Goal: Information Seeking & Learning: Learn about a topic

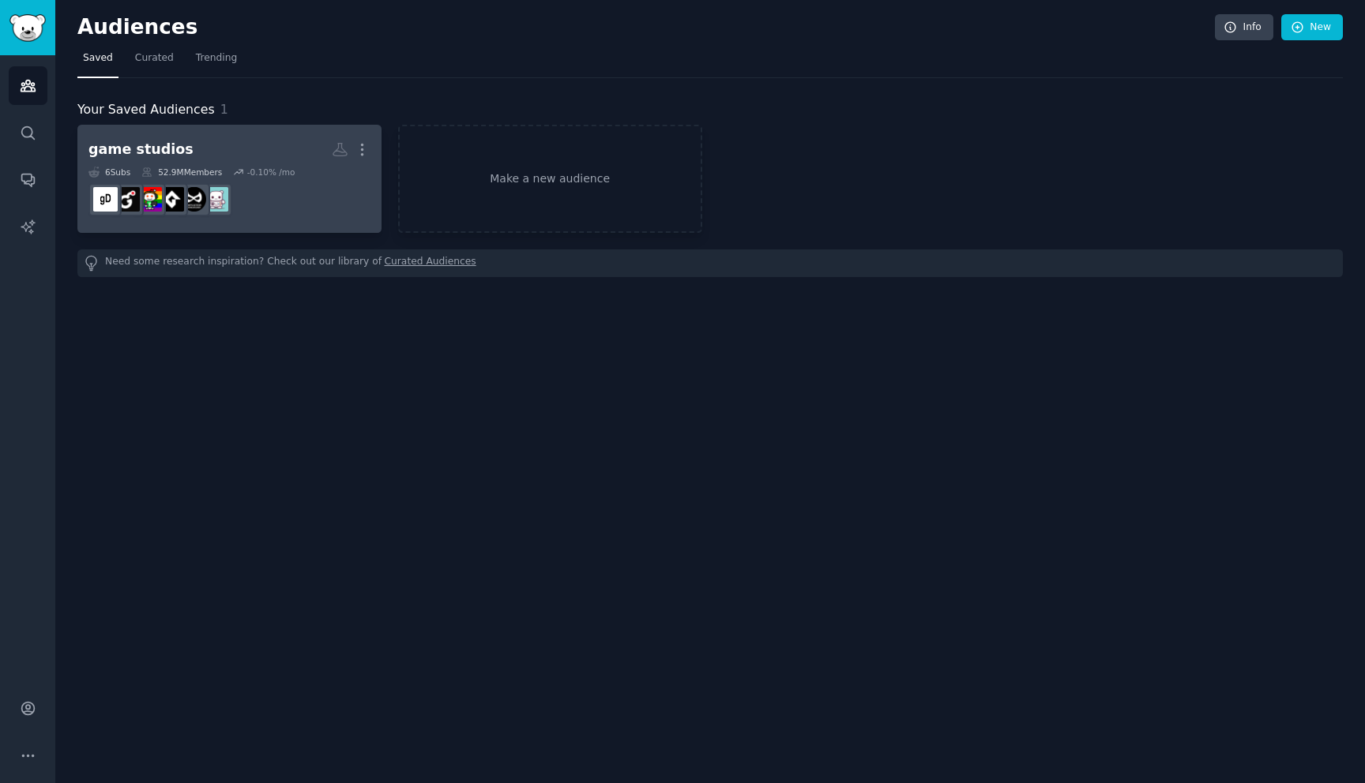
click at [220, 149] on h2 "game studios More" at bounding box center [229, 150] width 282 height 28
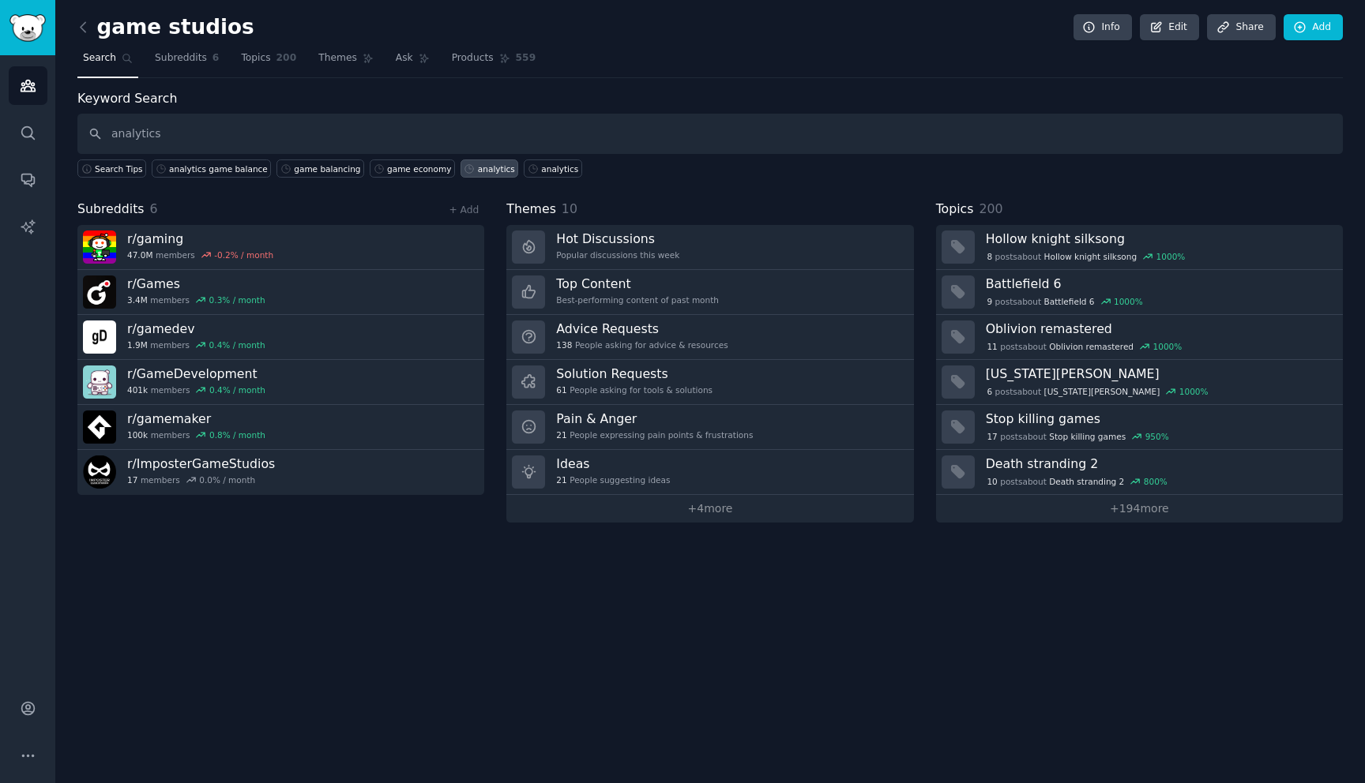
type input "analytics"
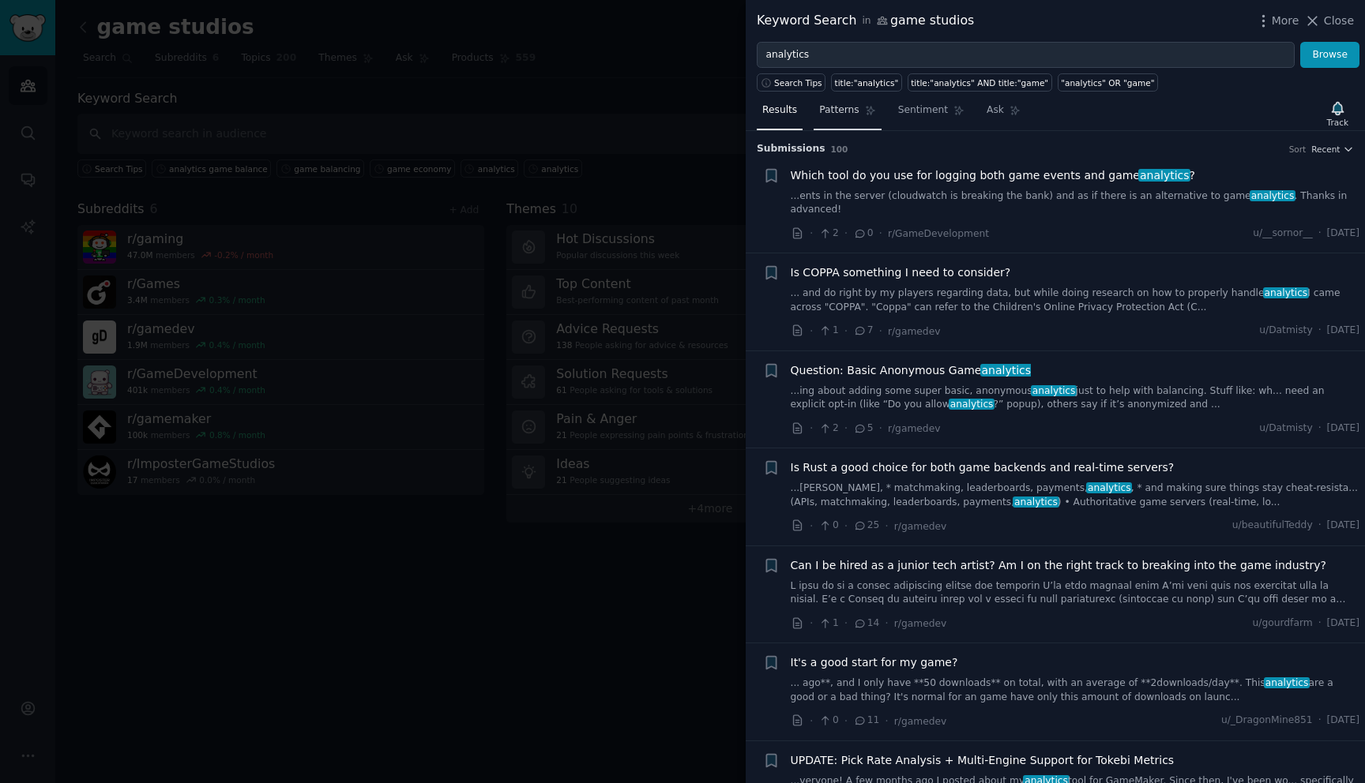
click at [847, 118] on link "Patterns" at bounding box center [846, 114] width 67 height 32
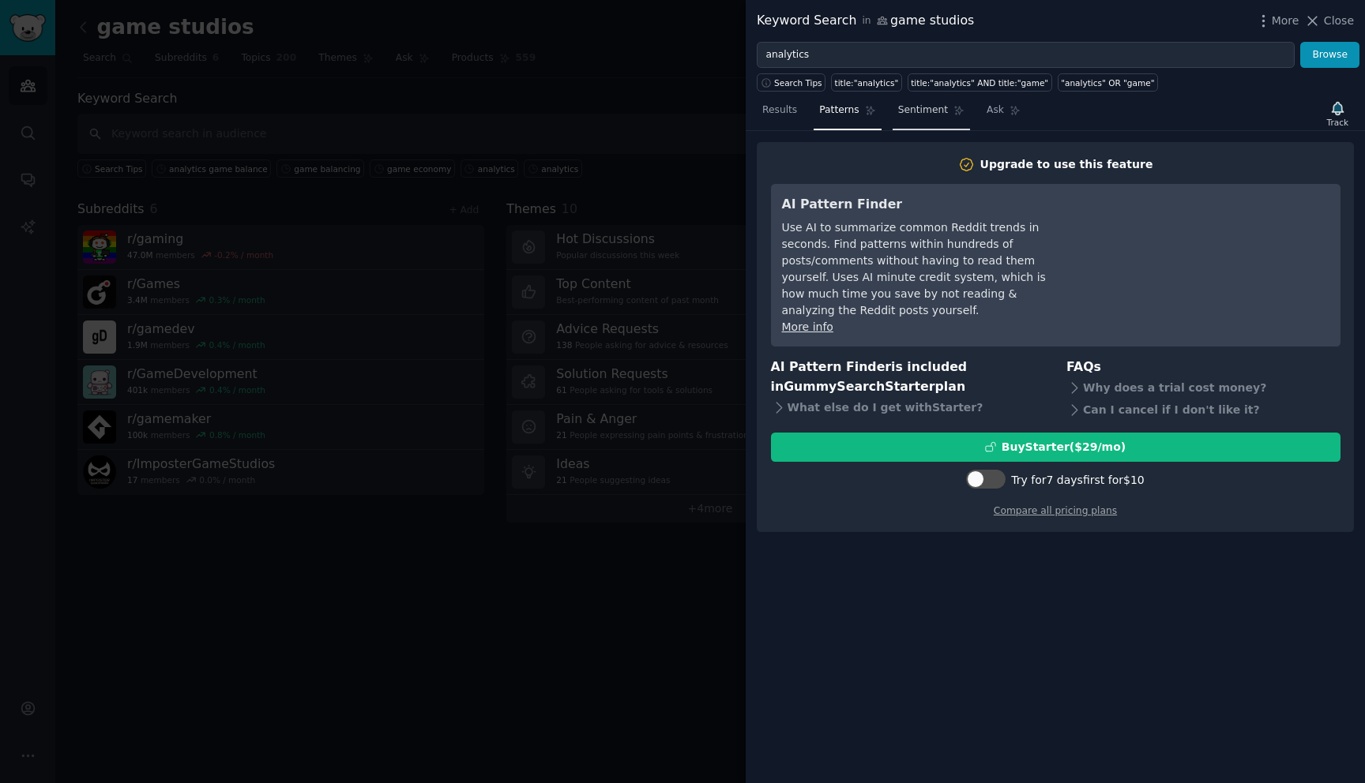
click at [903, 115] on span "Sentiment" at bounding box center [923, 110] width 50 height 14
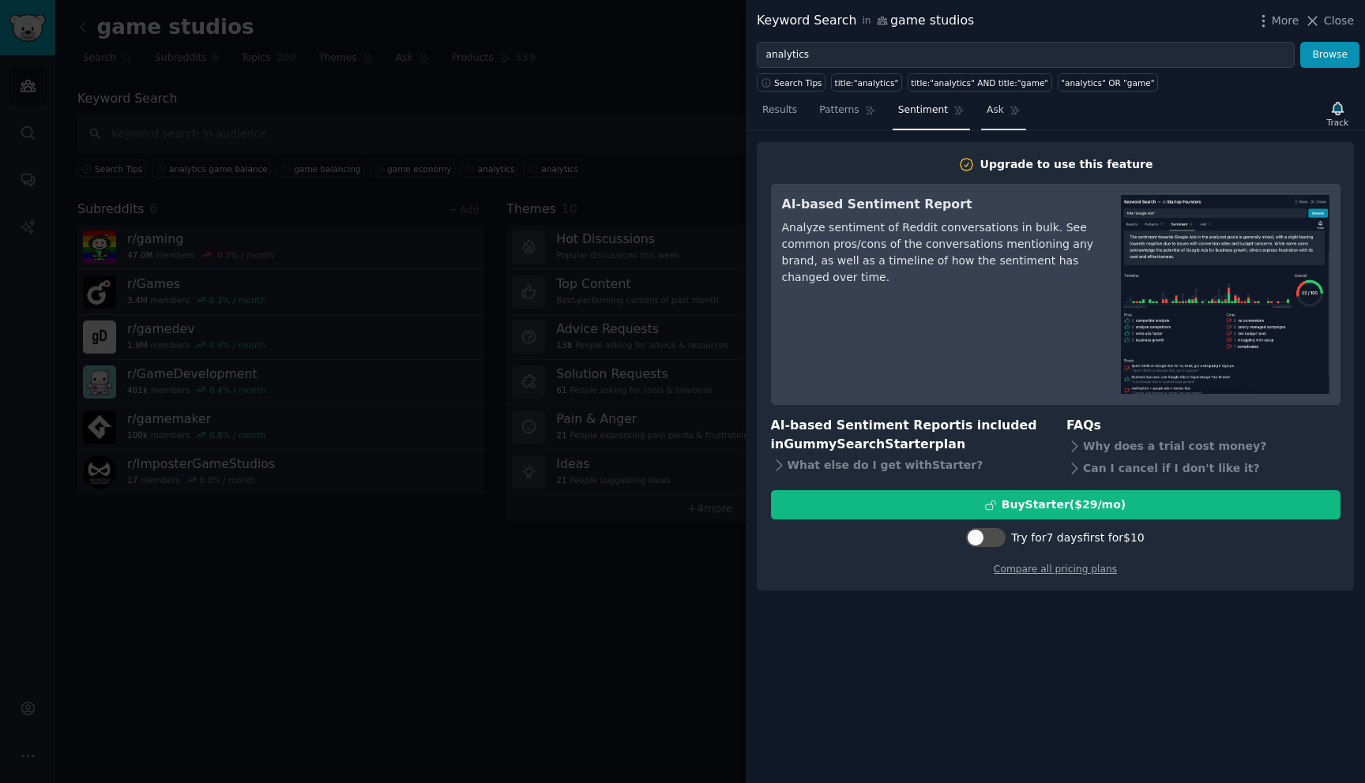
click at [1001, 121] on link "Ask" at bounding box center [1003, 114] width 45 height 32
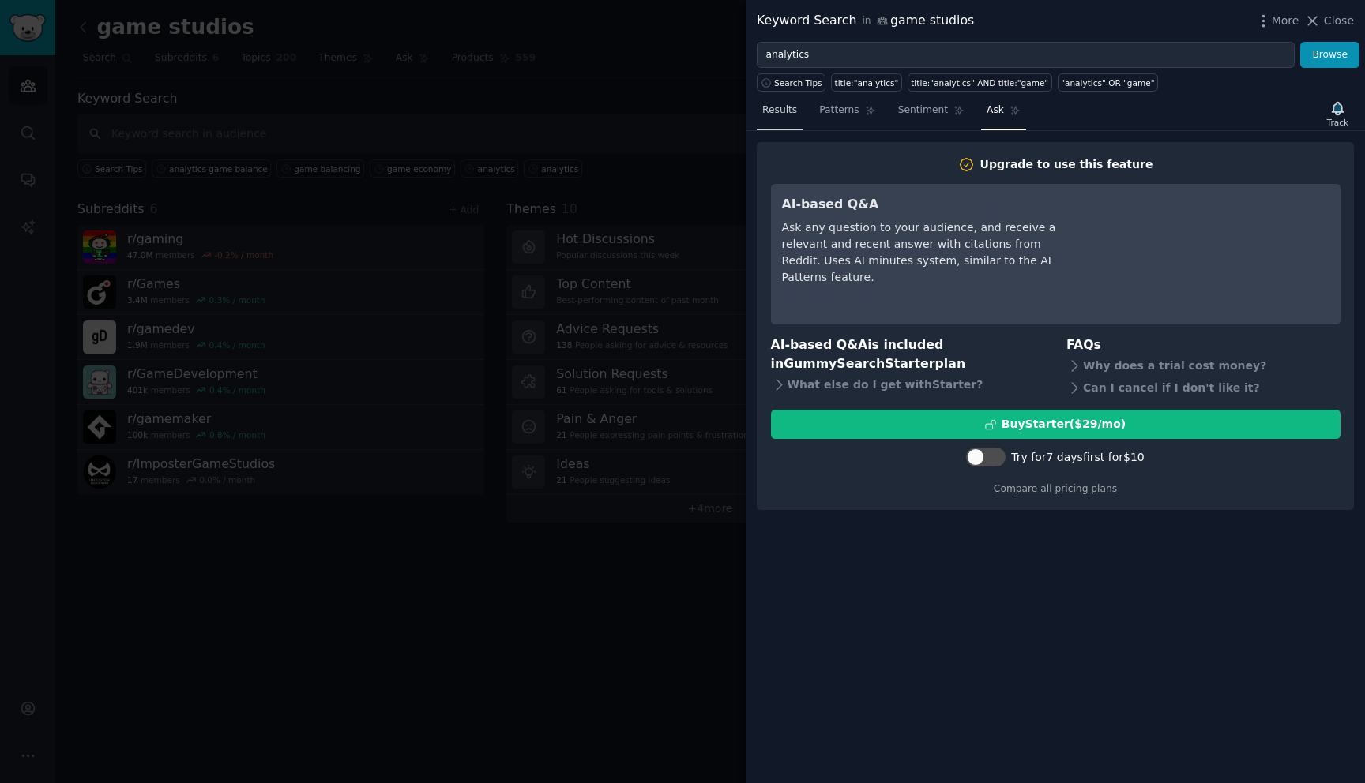
click at [790, 111] on span "Results" at bounding box center [779, 110] width 35 height 14
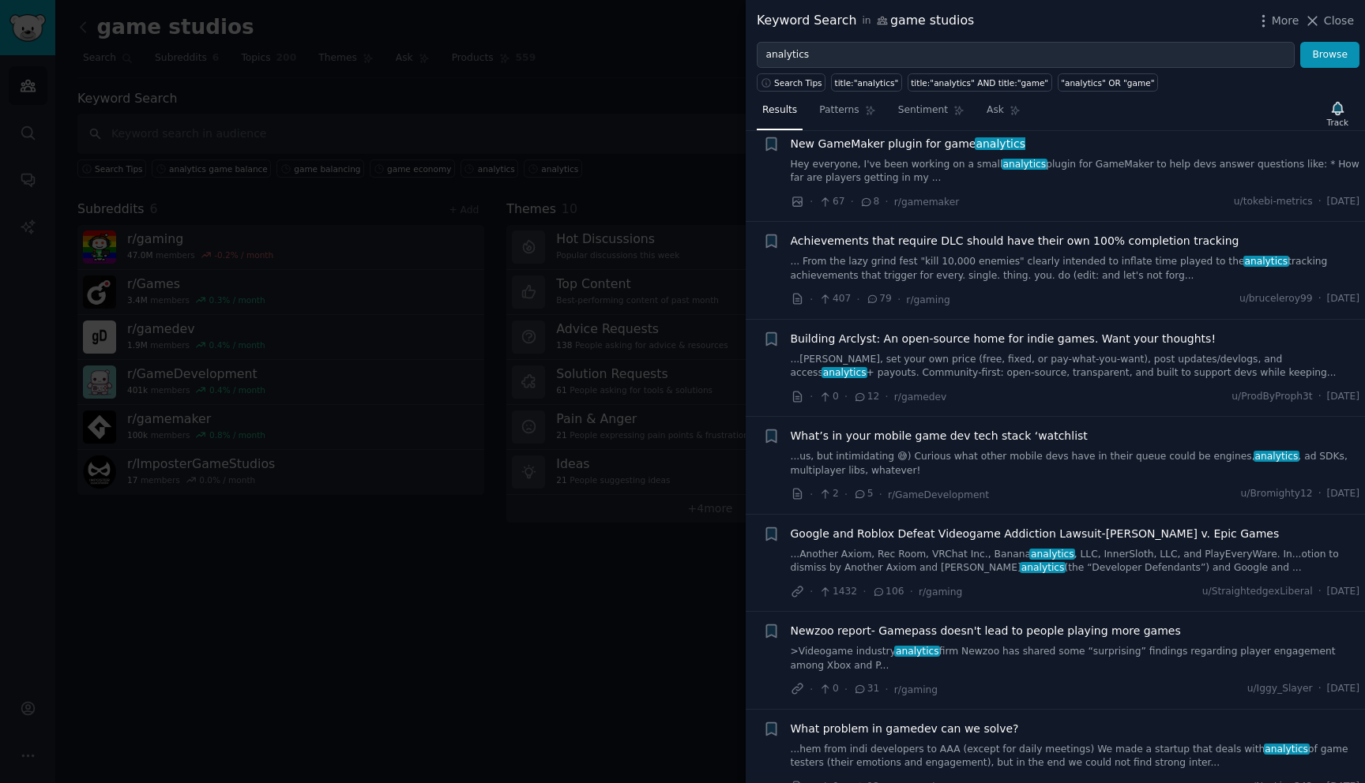
scroll to position [1173, 0]
click at [1011, 270] on link "... From the lazy grind fest "kill 10,000 enemies" clearly intended to inflate …" at bounding box center [1075, 271] width 569 height 28
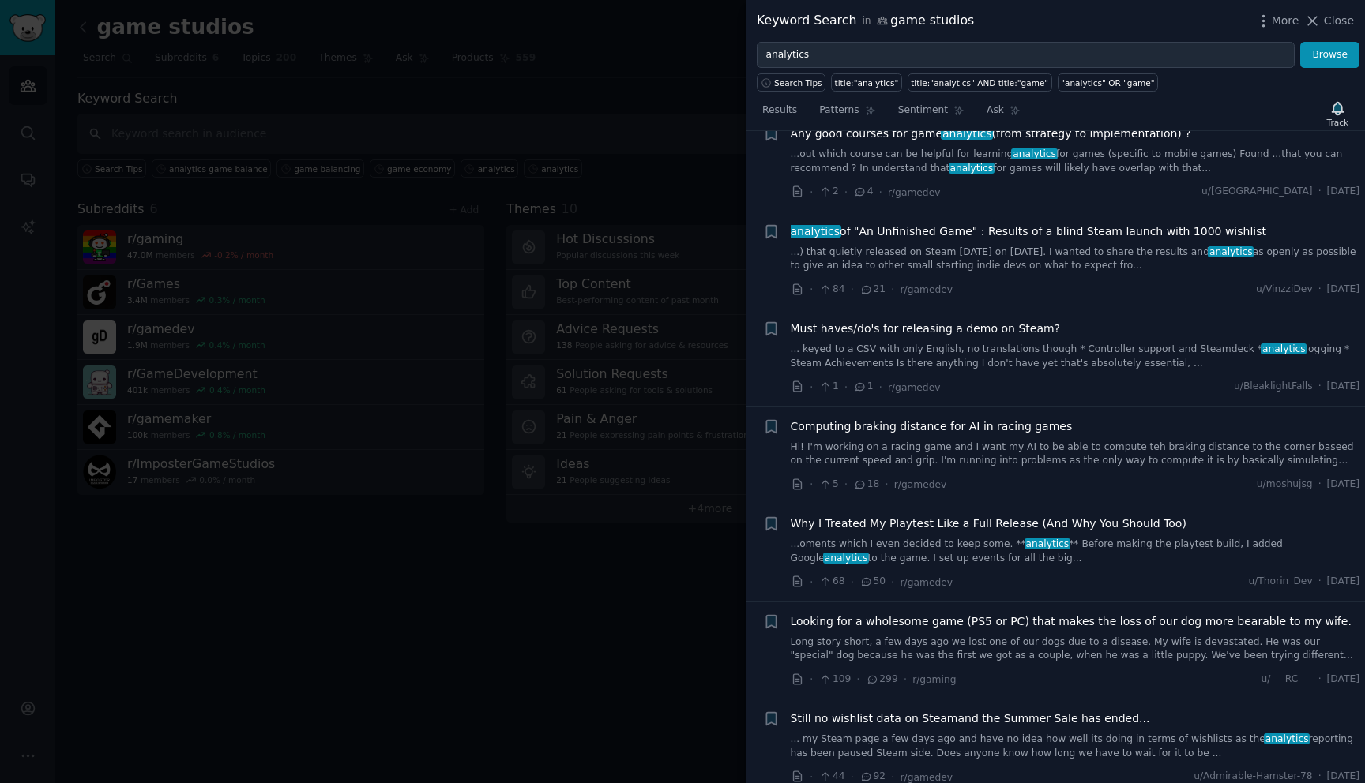
scroll to position [3428, 0]
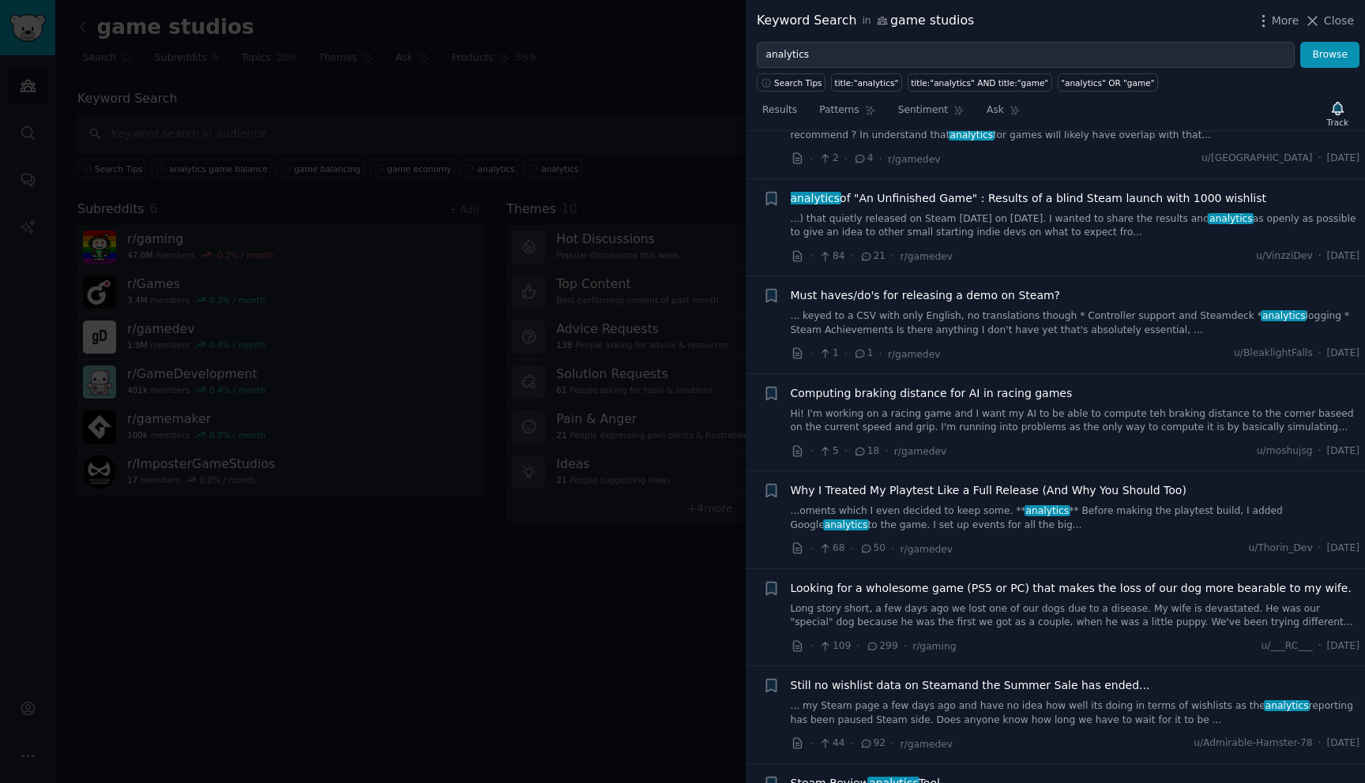
click at [964, 483] on div "Why I Treated My Playtest Like a Full Release (And Why You Should Too) ...oment…" at bounding box center [1075, 508] width 569 height 50
click at [949, 505] on link "...oments which I even decided to keep some. ** analytics ** Before making the …" at bounding box center [1075, 519] width 569 height 28
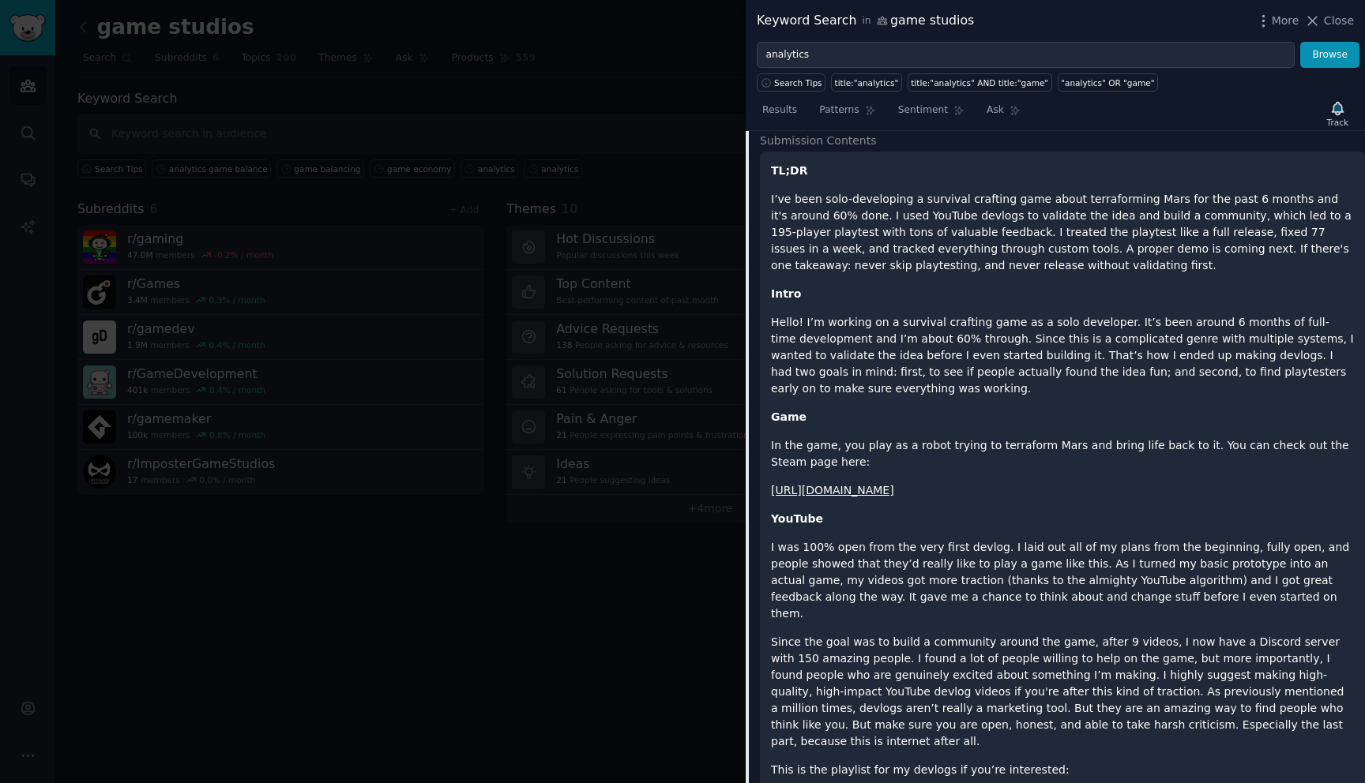
scroll to position [3514, 0]
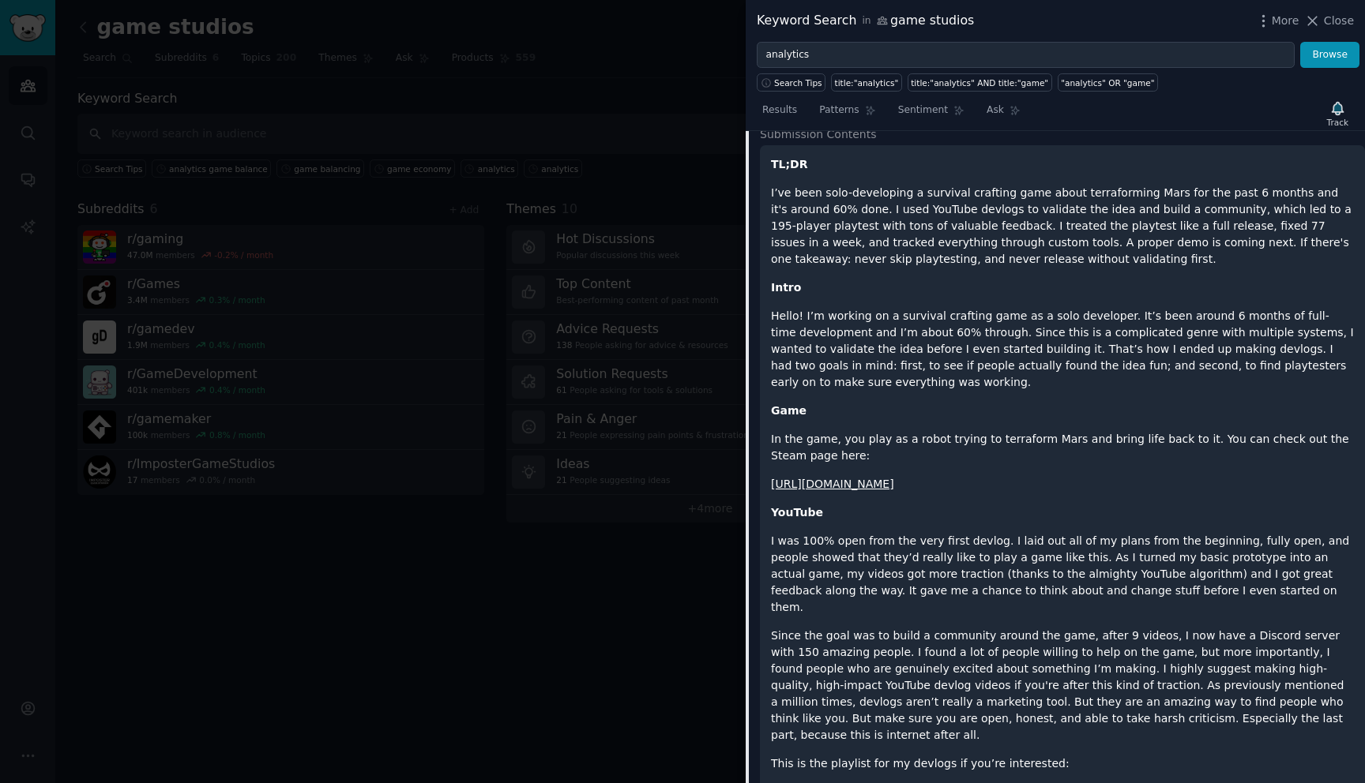
click at [894, 783] on link "[URL][DOMAIN_NAME]" at bounding box center [832, 792] width 123 height 13
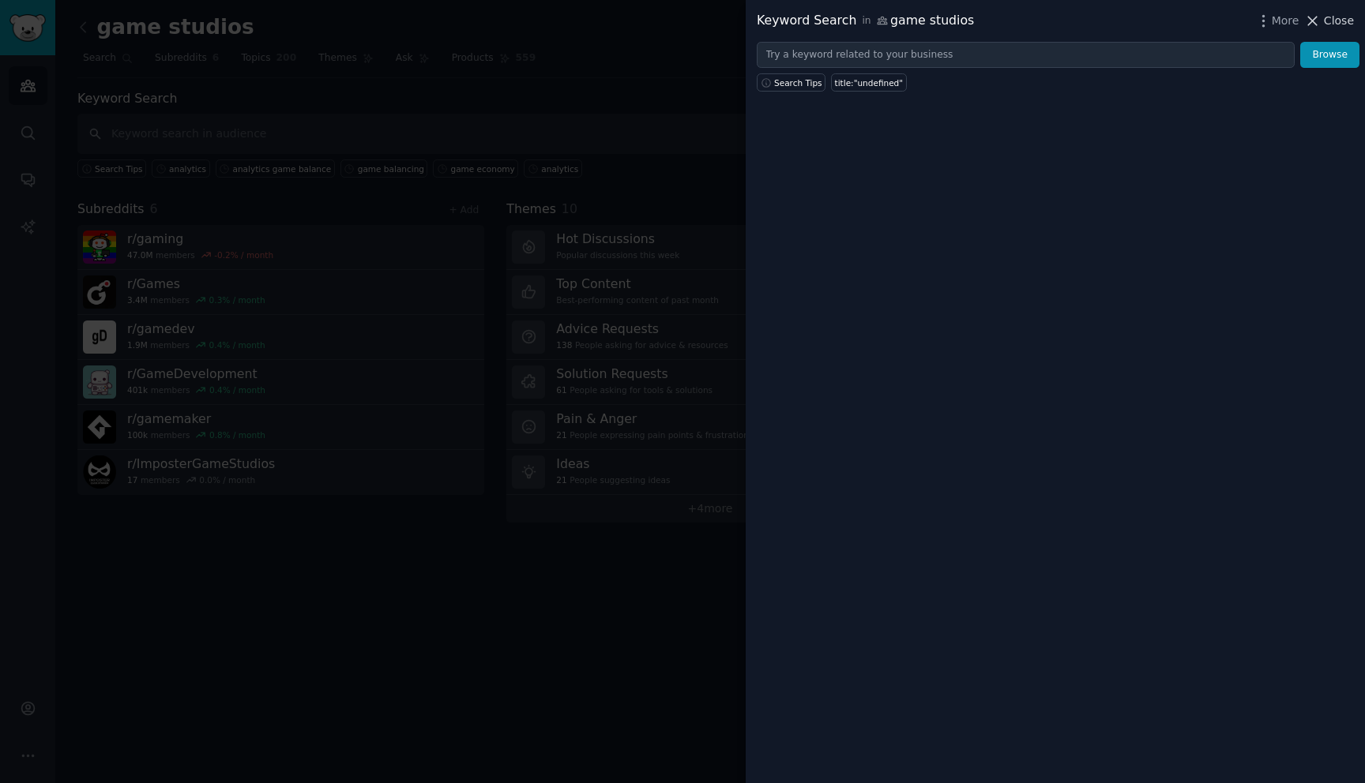
click at [1320, 28] on icon at bounding box center [1312, 21] width 17 height 17
